Goal: Task Accomplishment & Management: Manage account settings

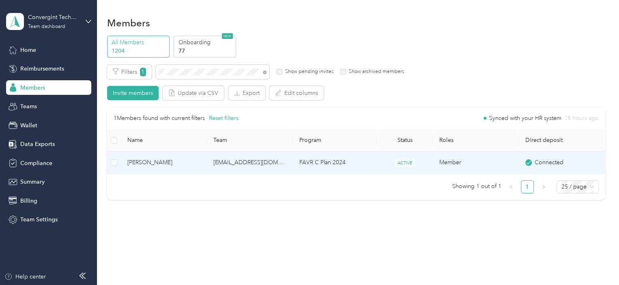
click at [221, 157] on td "[EMAIL_ADDRESS][DOMAIN_NAME]" at bounding box center [250, 163] width 86 height 22
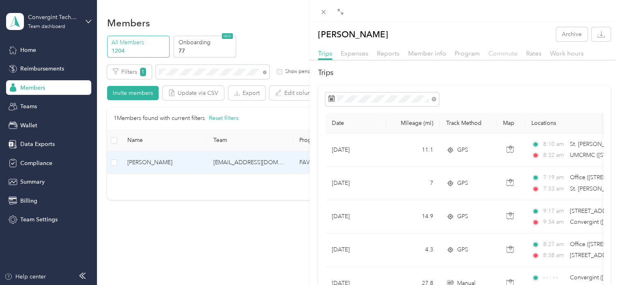
click at [497, 55] on span "Commute" at bounding box center [502, 53] width 29 height 8
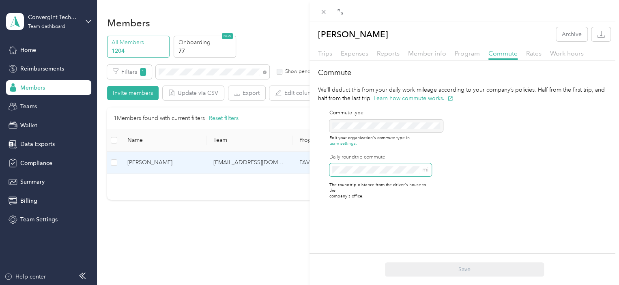
click at [345, 163] on span "mi" at bounding box center [380, 169] width 102 height 13
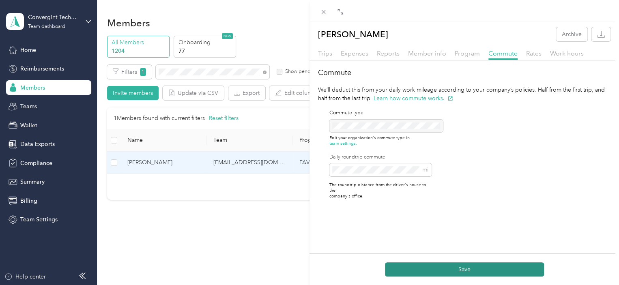
click at [421, 274] on button "Save" at bounding box center [464, 269] width 159 height 14
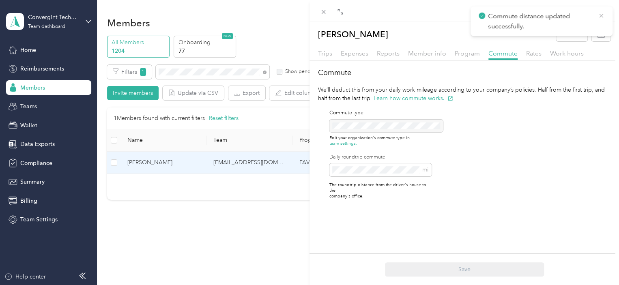
click at [602, 14] on icon at bounding box center [601, 16] width 4 height 4
click at [327, 9] on icon at bounding box center [323, 12] width 7 height 7
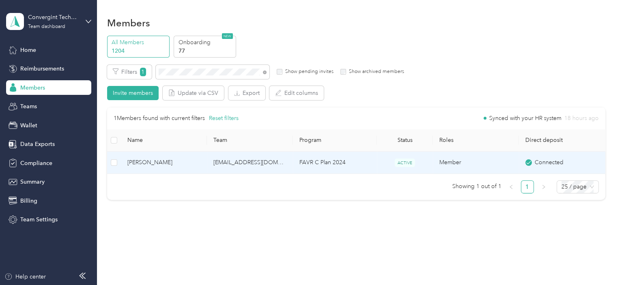
click at [228, 164] on td "[EMAIL_ADDRESS][DOMAIN_NAME]" at bounding box center [250, 163] width 86 height 22
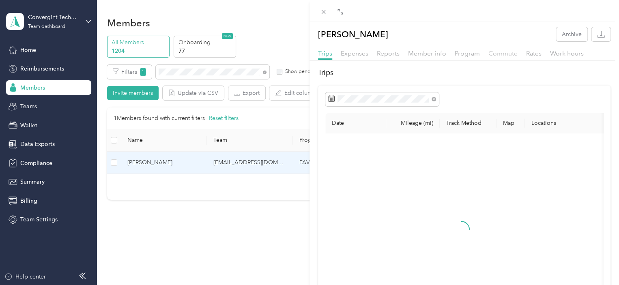
click at [492, 54] on span "Commute" at bounding box center [502, 53] width 29 height 8
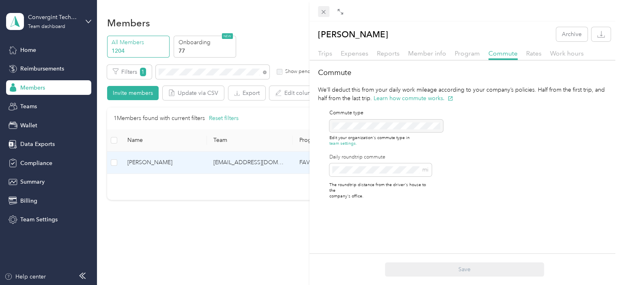
click at [323, 11] on icon at bounding box center [323, 12] width 7 height 7
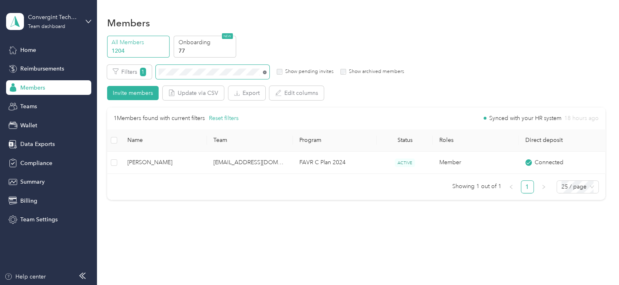
click at [266, 71] on icon at bounding box center [265, 73] width 4 height 4
